Goal: Information Seeking & Learning: Learn about a topic

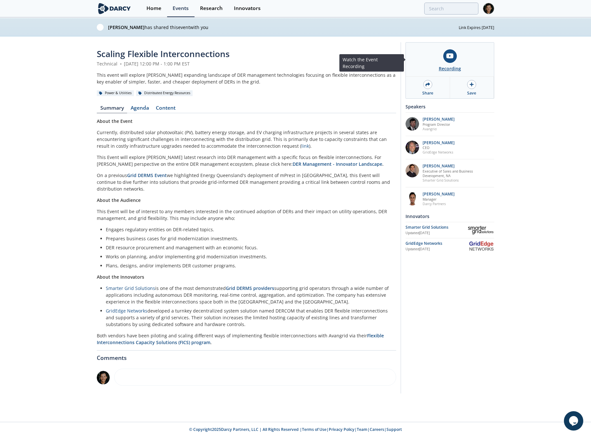
click at [452, 63] on link "Recording" at bounding box center [450, 60] width 88 height 34
